Goal: Transaction & Acquisition: Purchase product/service

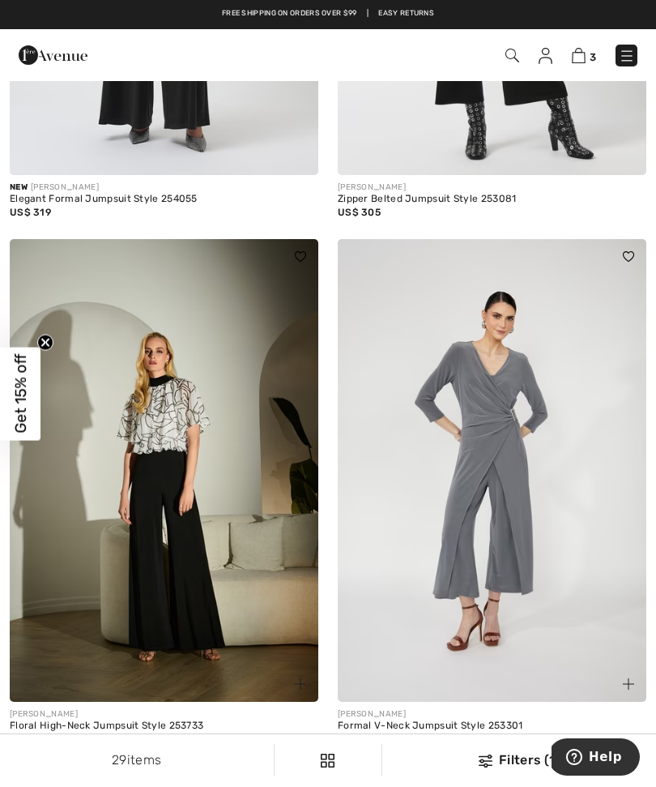
scroll to position [967, 0]
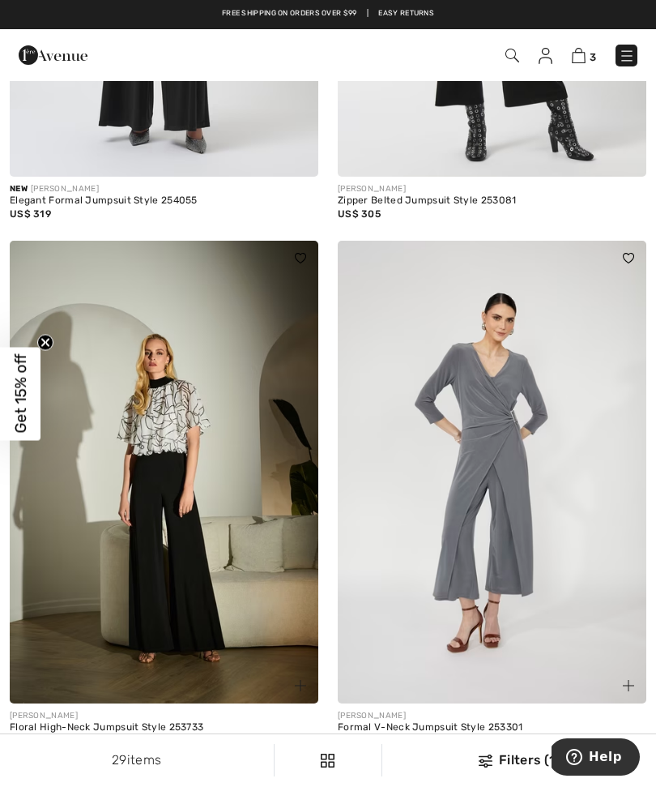
click at [580, 62] on img at bounding box center [579, 55] width 14 height 15
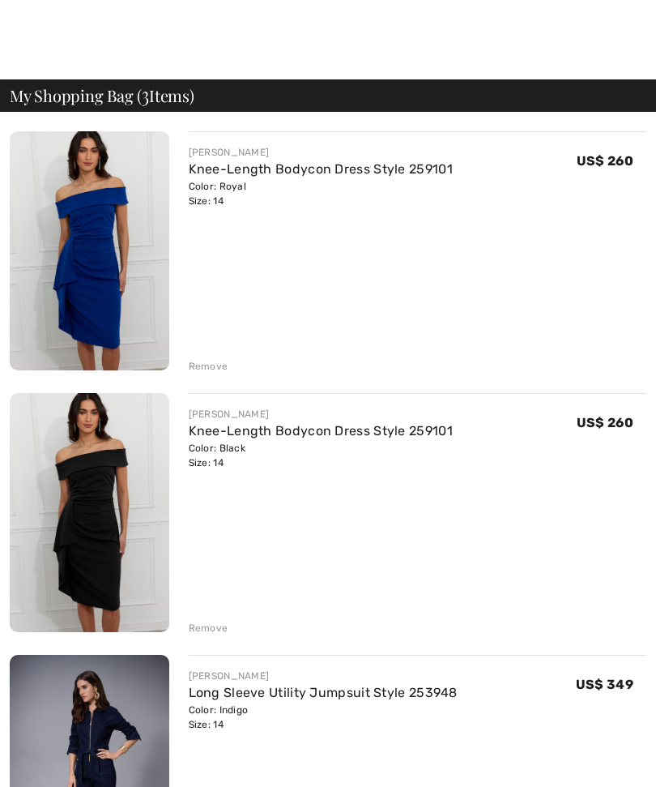
checkbox input "true"
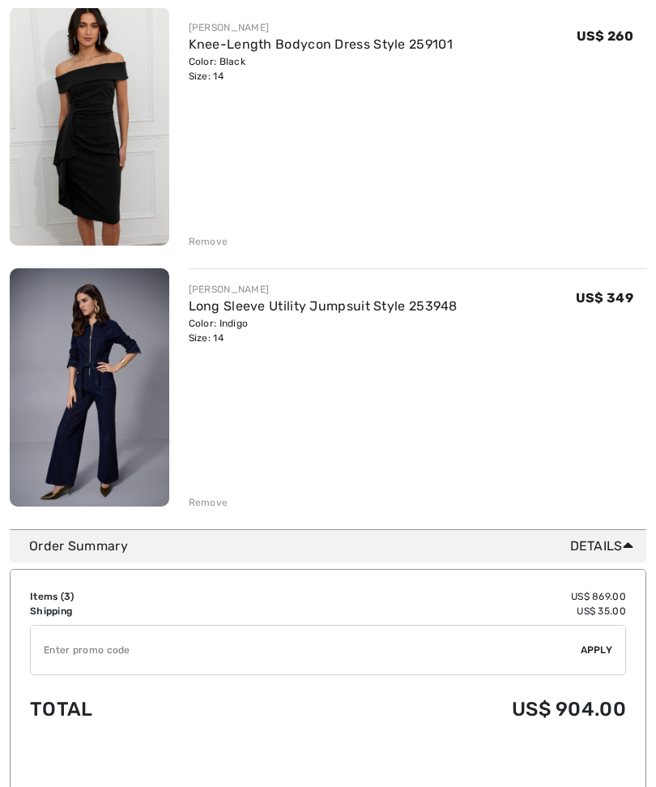
scroll to position [390, 0]
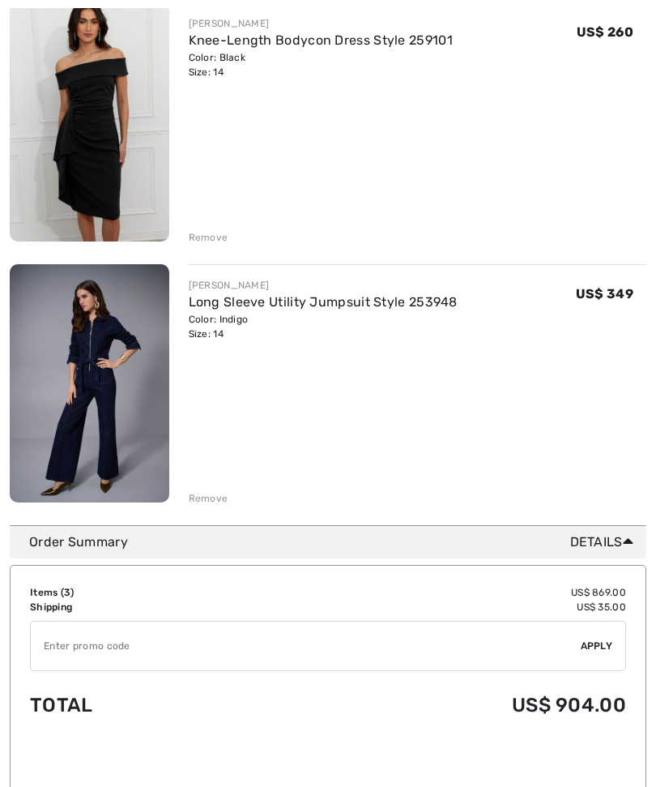
click at [218, 496] on div "Remove" at bounding box center [209, 499] width 40 height 15
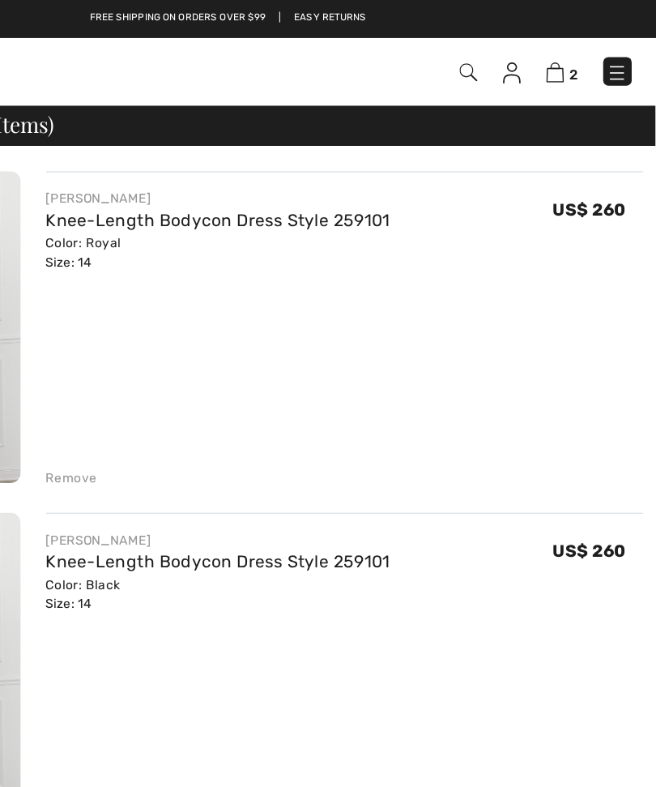
scroll to position [0, 0]
click at [309, 578] on div "FRANK LYMAN Knee-Length Bodycon Dress Style 259101 Color: Black Size: 14 Final …" at bounding box center [418, 514] width 459 height 242
click at [306, 591] on div "FRANK LYMAN Knee-Length Bodycon Dress Style 259101 Color: Black Size: 14 Final …" at bounding box center [418, 514] width 459 height 242
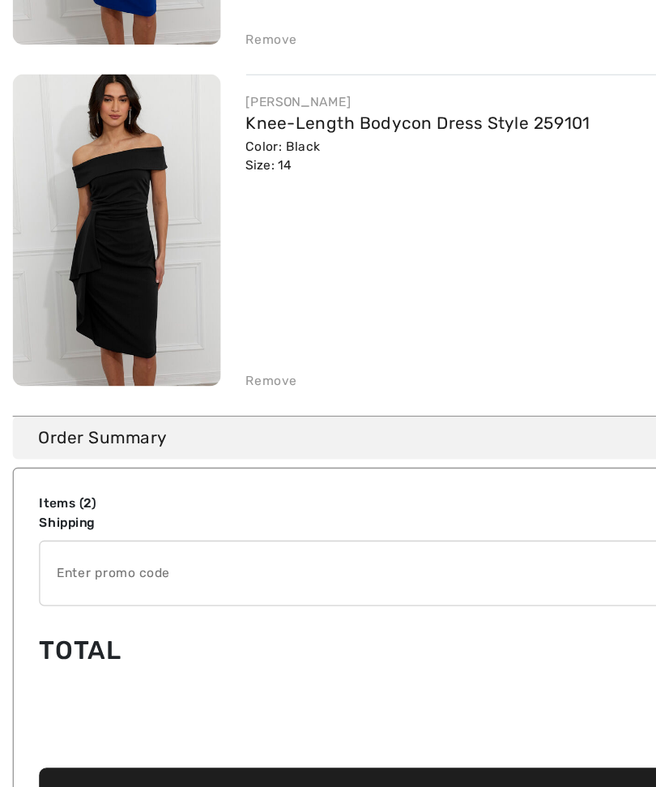
scroll to position [195, 0]
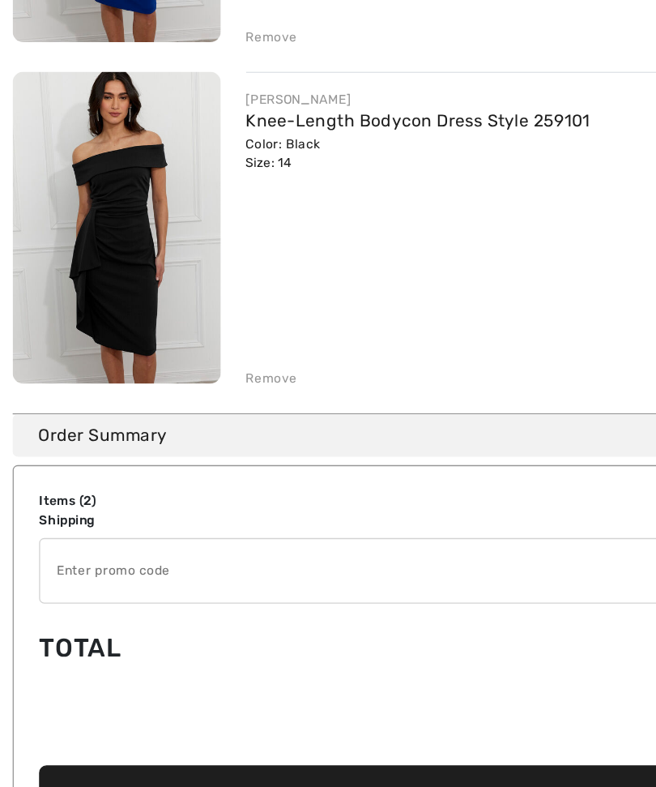
click at [322, 743] on span "Proceed to Checkout" at bounding box center [324, 750] width 149 height 15
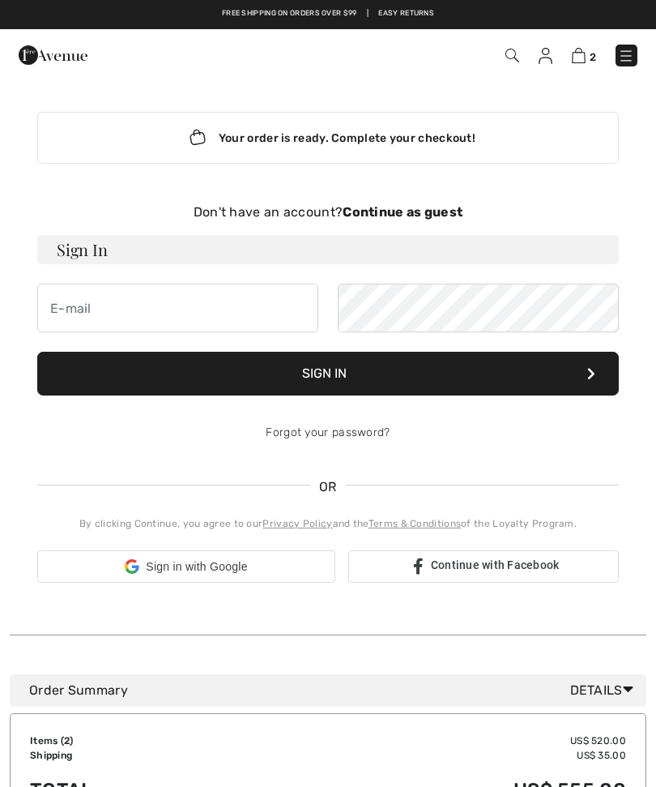
checkbox input "true"
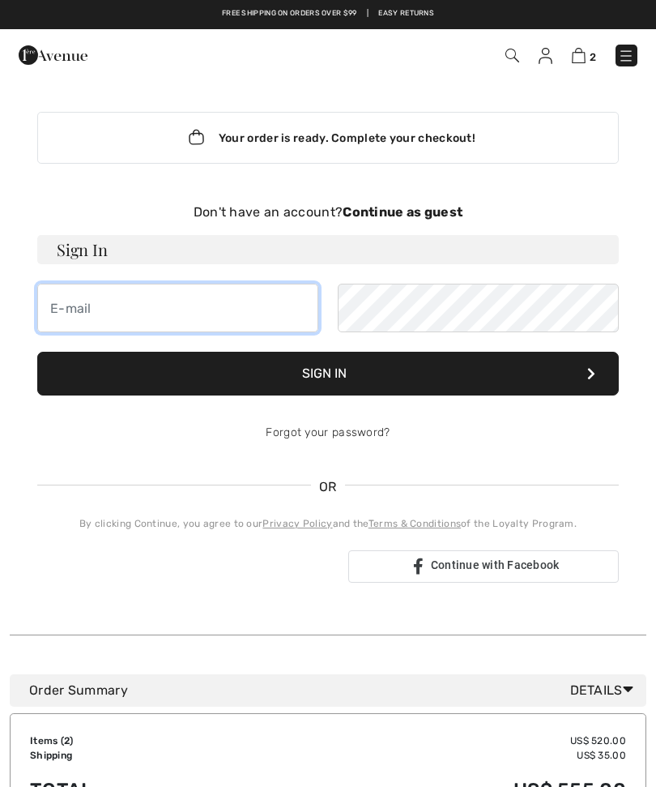
click at [62, 297] on input "email" at bounding box center [177, 308] width 281 height 49
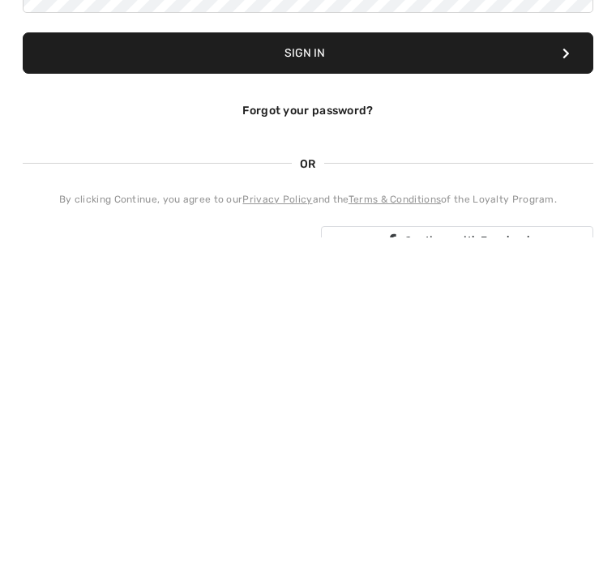
type input "richard.rooks@gmail.com"
click at [322, 486] on span "OR" at bounding box center [308, 494] width 32 height 17
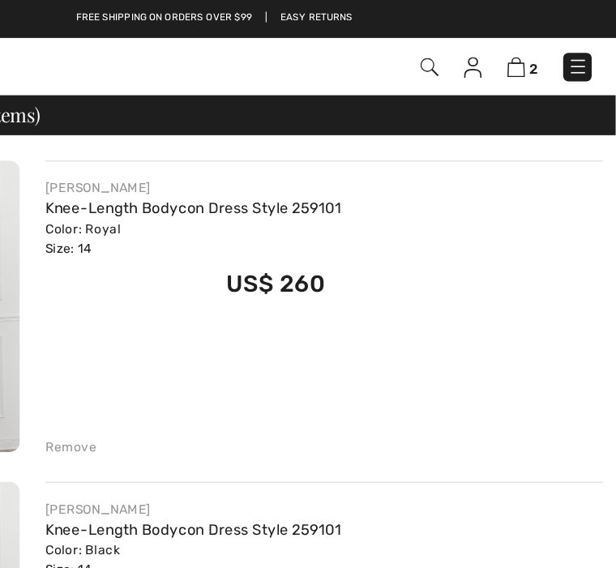
click at [499, 44] on img at bounding box center [506, 52] width 14 height 16
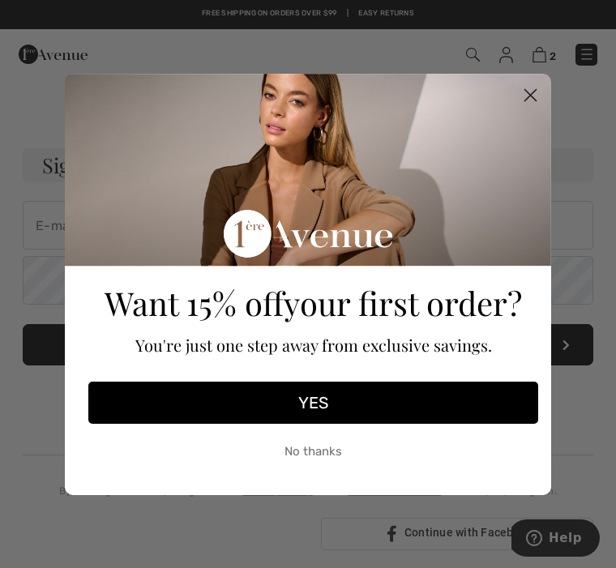
click at [533, 85] on circle "Close dialog" at bounding box center [530, 94] width 27 height 27
